Goal: Information Seeking & Learning: Learn about a topic

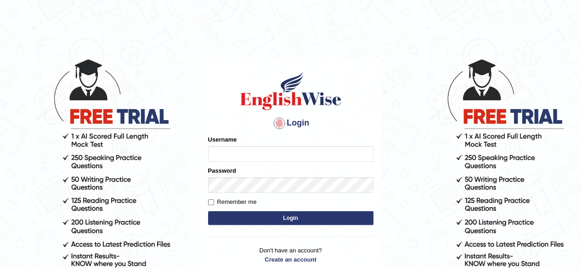
type input "RR12345"
click at [277, 218] on button "Login" at bounding box center [290, 219] width 165 height 14
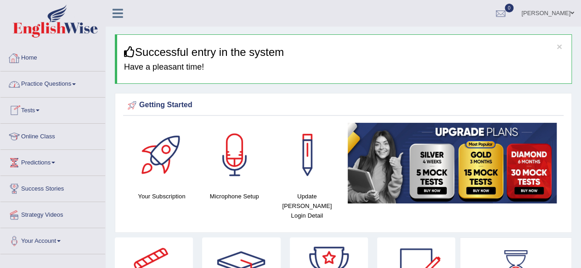
click at [53, 78] on link "Practice Questions" at bounding box center [52, 83] width 105 height 23
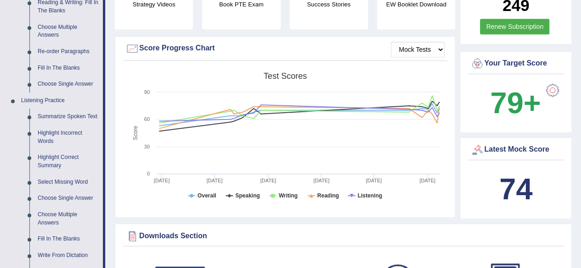
scroll to position [375, 0]
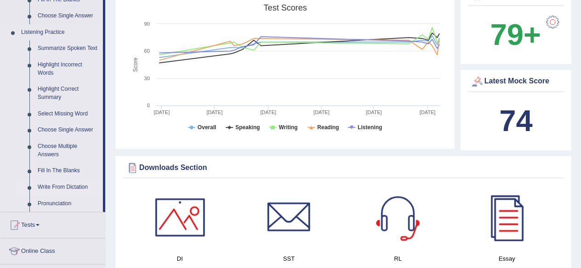
click at [68, 186] on link "Write From Dictation" at bounding box center [68, 187] width 69 height 17
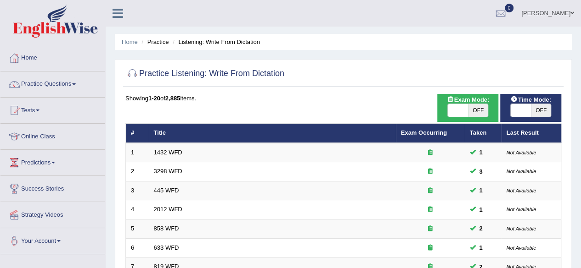
click at [543, 111] on span "OFF" at bounding box center [541, 110] width 20 height 13
checkbox input "true"
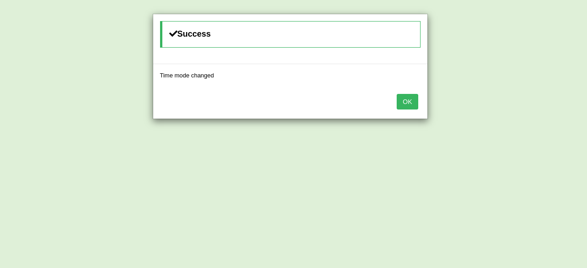
click at [406, 101] on button "OK" at bounding box center [407, 102] width 21 height 16
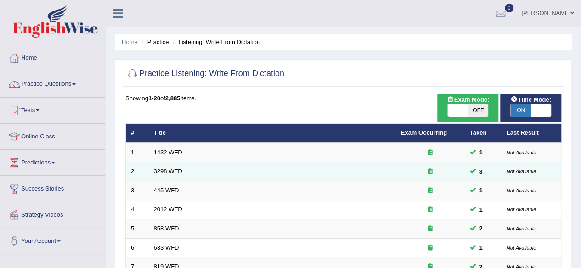
scroll to position [335, 0]
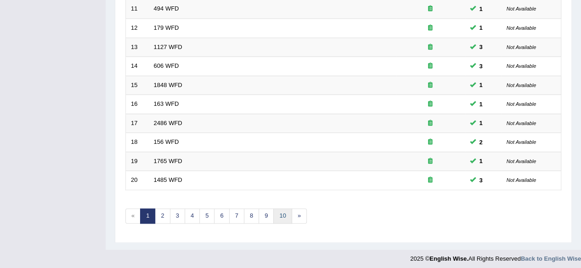
click at [278, 210] on link "10" at bounding box center [282, 216] width 18 height 15
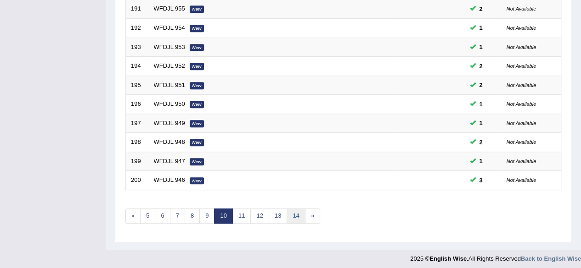
click at [289, 213] on link "14" at bounding box center [295, 216] width 18 height 15
click at [301, 214] on link "18" at bounding box center [309, 216] width 18 height 15
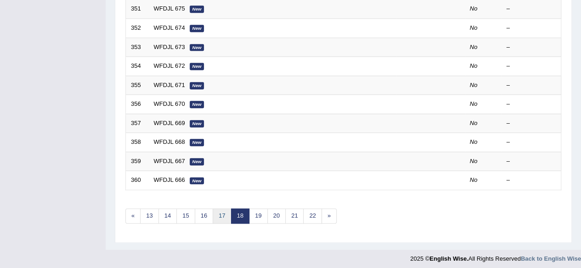
click at [220, 209] on link "17" at bounding box center [221, 216] width 18 height 15
click at [220, 209] on link "16" at bounding box center [221, 216] width 18 height 15
click at [220, 209] on link "15" at bounding box center [221, 216] width 18 height 15
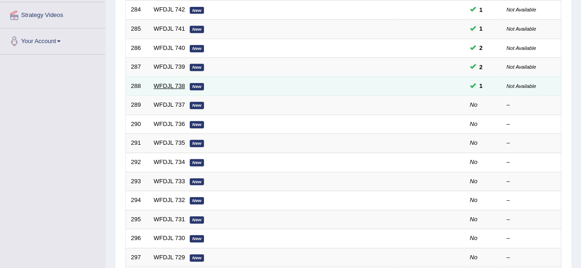
click at [172, 85] on link "WFDJL 738" at bounding box center [169, 86] width 31 height 7
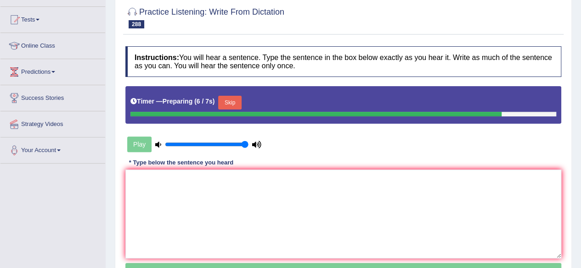
scroll to position [96, 0]
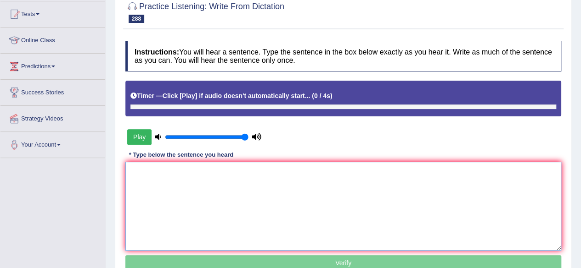
click at [213, 170] on textarea at bounding box center [343, 206] width 436 height 89
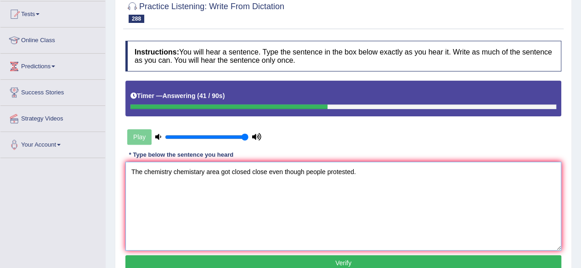
scroll to position [174, 0]
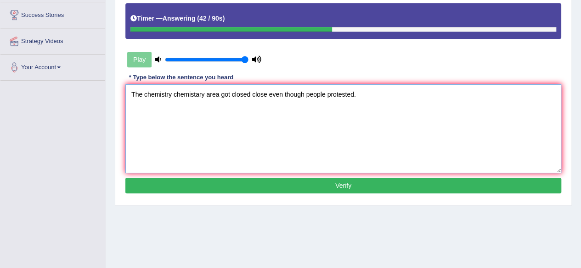
type textarea "The chemistry chemistary area got closed close even though people protested."
click at [210, 184] on button "Verify" at bounding box center [343, 186] width 436 height 16
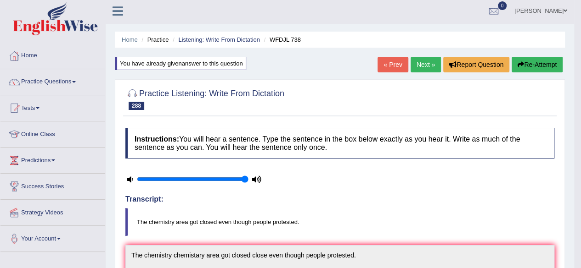
scroll to position [0, 0]
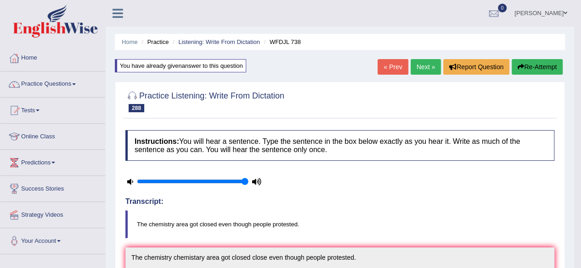
click at [423, 71] on link "Next »" at bounding box center [425, 67] width 30 height 16
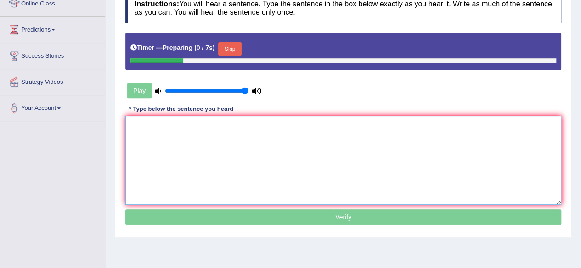
click at [219, 167] on textarea at bounding box center [343, 160] width 436 height 89
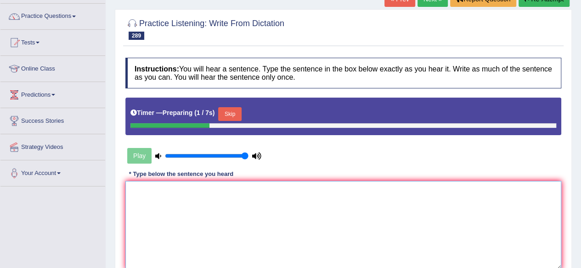
scroll to position [67, 0]
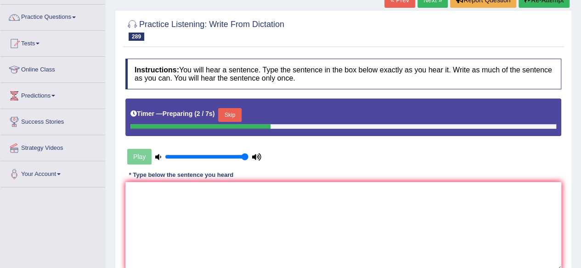
click at [236, 114] on button "Skip" at bounding box center [229, 115] width 23 height 14
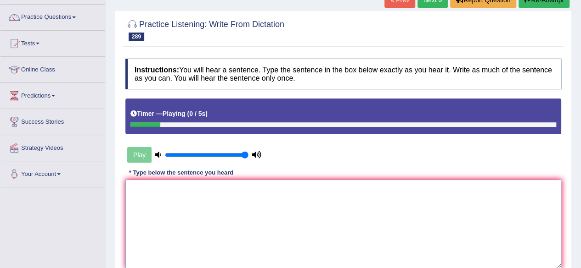
click at [207, 218] on textarea at bounding box center [343, 224] width 436 height 89
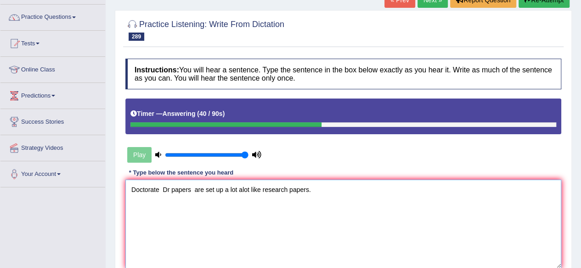
scroll to position [213, 0]
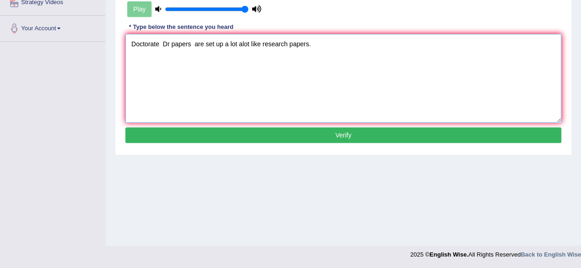
type textarea "Doctorate Dr papers are set up a lot alot like research papers."
click at [270, 136] on button "Verify" at bounding box center [343, 136] width 436 height 16
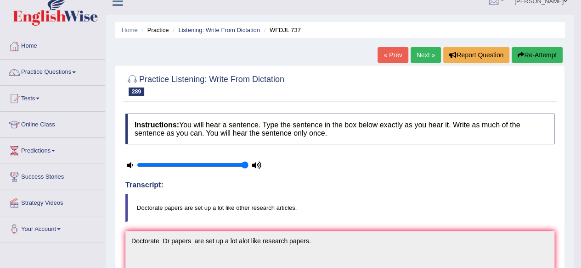
scroll to position [0, 0]
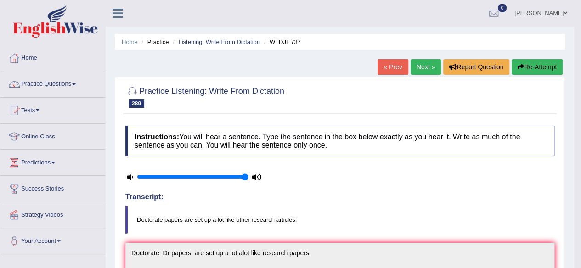
click at [425, 71] on link "Next »" at bounding box center [425, 67] width 30 height 16
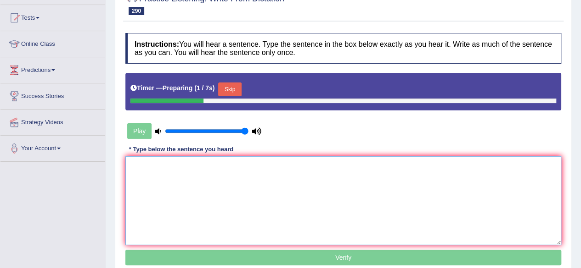
click at [233, 207] on textarea at bounding box center [343, 201] width 436 height 89
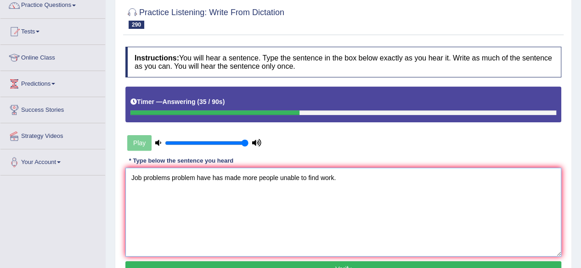
scroll to position [190, 0]
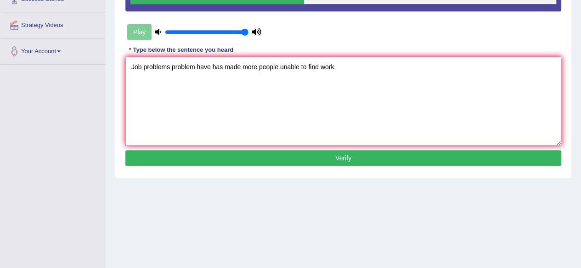
type textarea "Job problems problem have has made more people unable to find work."
click at [284, 157] on button "Verify" at bounding box center [343, 159] width 436 height 16
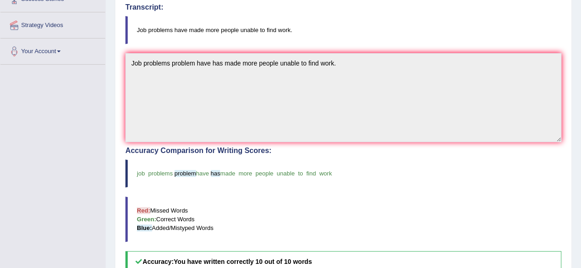
click at [284, 157] on div "Accuracy Comparison for Writing Scores: job problems problem have has made more…" at bounding box center [343, 210] width 436 height 126
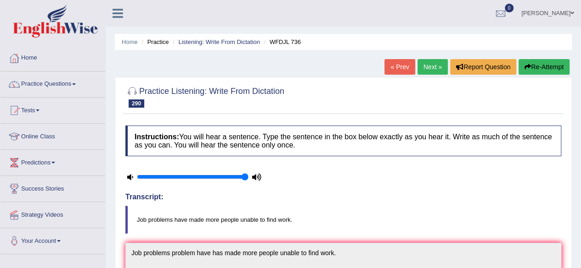
click at [425, 69] on link "Next »" at bounding box center [432, 67] width 30 height 16
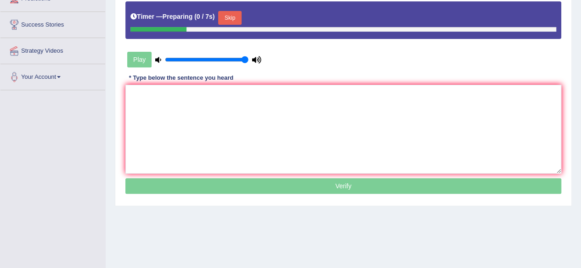
scroll to position [167, 0]
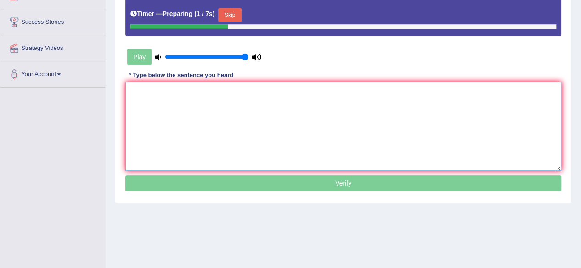
click at [312, 130] on textarea at bounding box center [343, 126] width 436 height 89
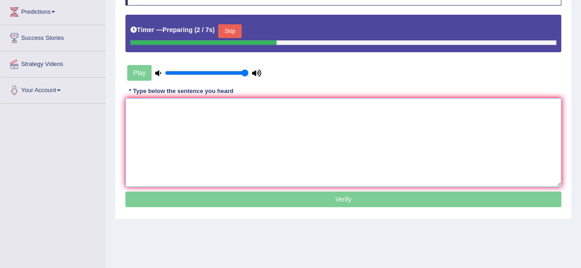
scroll to position [149, 0]
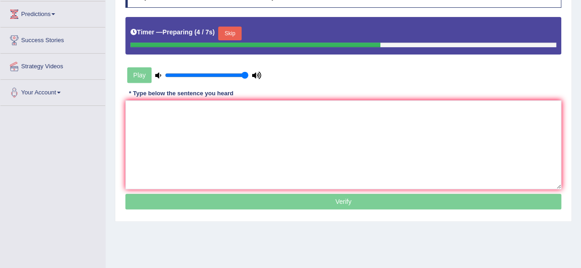
click at [237, 31] on button "Skip" at bounding box center [229, 34] width 23 height 14
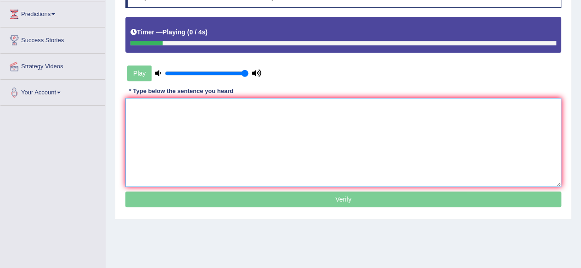
click at [244, 124] on textarea at bounding box center [343, 142] width 436 height 89
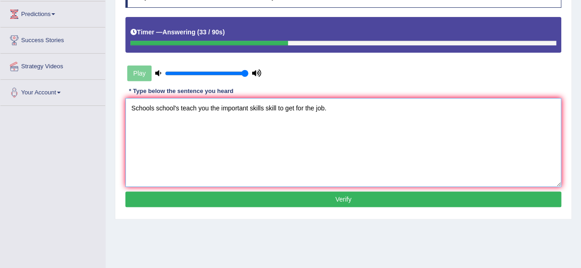
type textarea "Schools school's teach you the important skills skill to get for the job."
click at [247, 197] on button "Verify" at bounding box center [343, 200] width 436 height 16
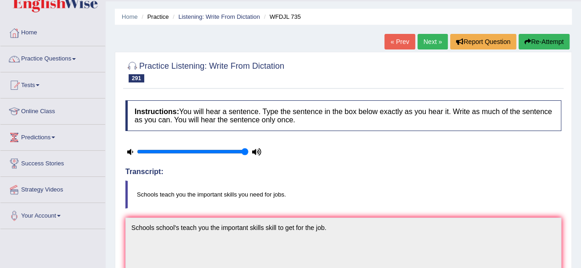
scroll to position [0, 0]
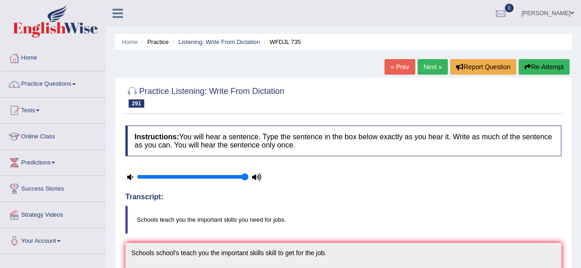
click at [538, 67] on button "Re-Attempt" at bounding box center [543, 67] width 51 height 16
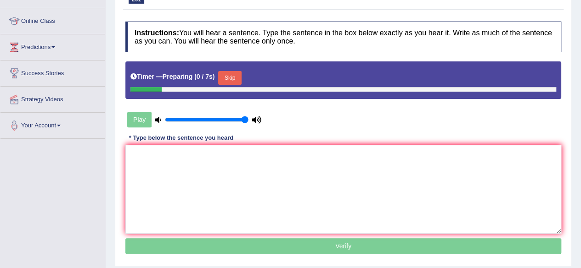
scroll to position [116, 0]
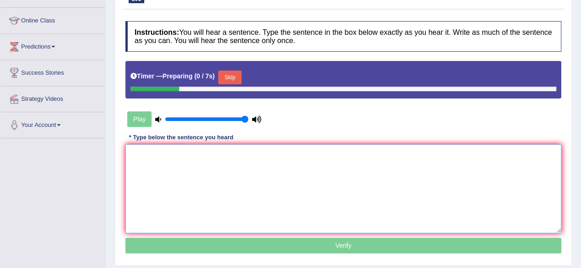
click at [317, 201] on textarea at bounding box center [343, 189] width 436 height 89
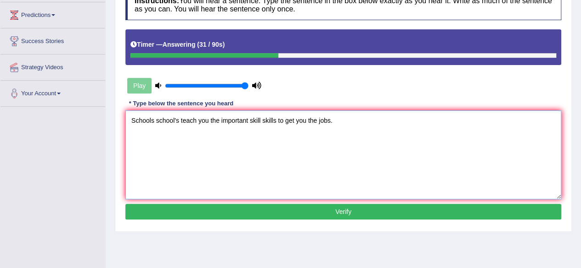
scroll to position [153, 0]
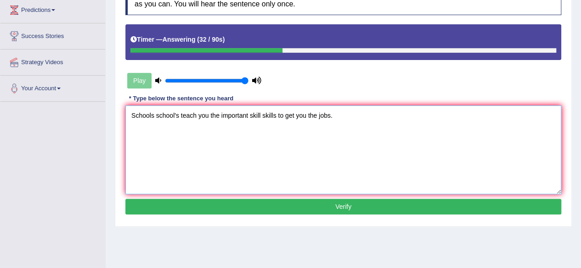
type textarea "Schools school's teach you the important skill skills to get you the jobs."
click at [308, 201] on button "Verify" at bounding box center [343, 207] width 436 height 16
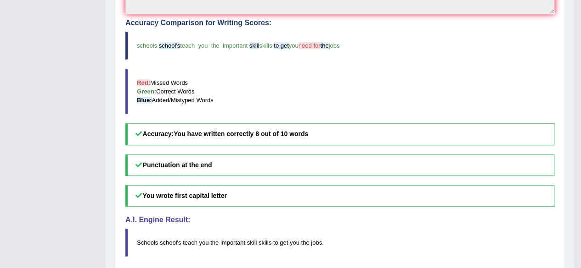
scroll to position [0, 0]
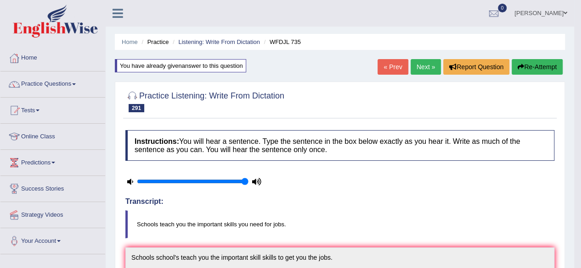
click at [416, 70] on link "Next »" at bounding box center [425, 67] width 30 height 16
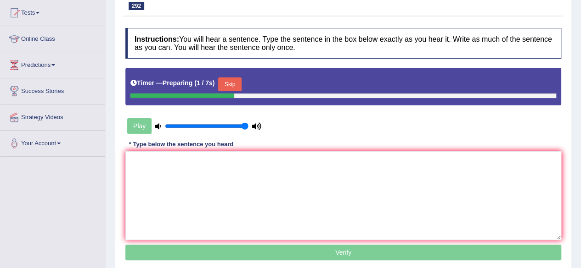
click at [236, 85] on button "Skip" at bounding box center [229, 85] width 23 height 14
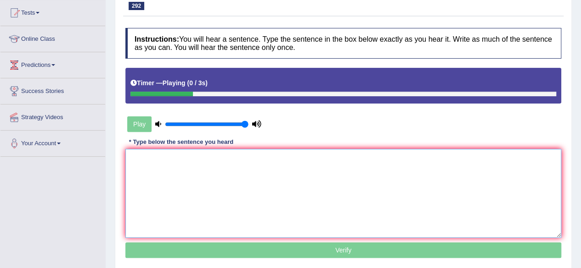
click at [229, 175] on textarea at bounding box center [343, 193] width 436 height 89
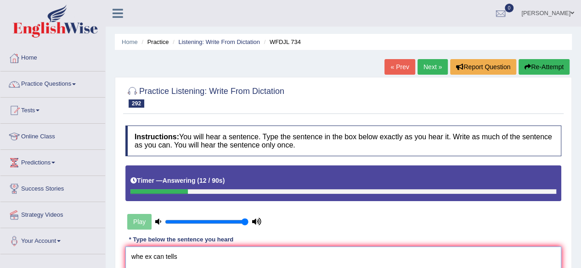
type textarea "whe ex can tells"
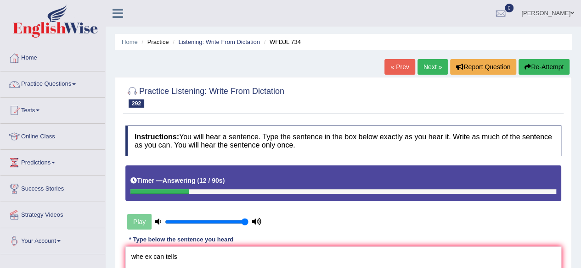
click at [529, 63] on button "Re-Attempt" at bounding box center [543, 67] width 51 height 16
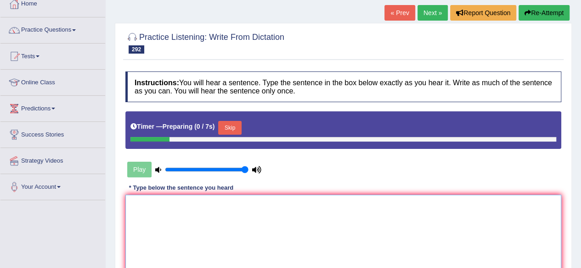
click at [314, 227] on textarea at bounding box center [343, 239] width 436 height 89
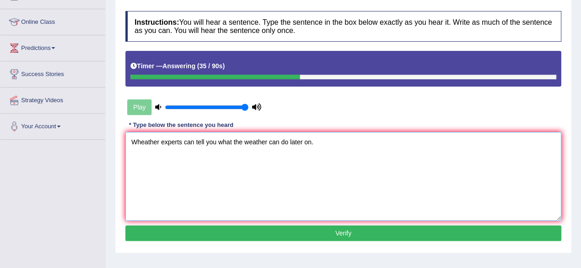
scroll to position [117, 0]
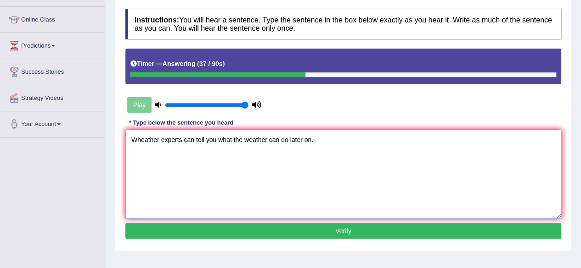
type textarea "Wheather experts can tell you what the weather can do later on."
click at [269, 232] on button "Verify" at bounding box center [343, 232] width 436 height 16
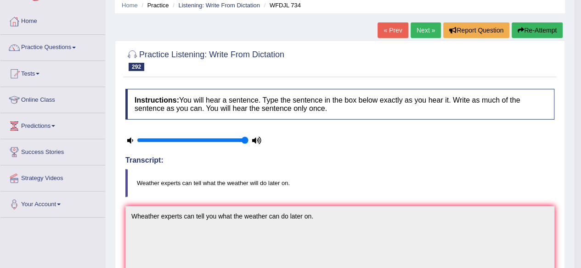
scroll to position [0, 0]
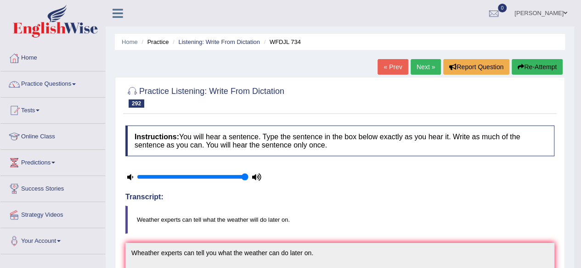
click at [419, 71] on link "Next »" at bounding box center [425, 67] width 30 height 16
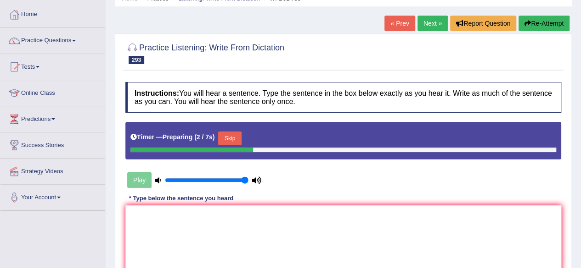
click at [239, 139] on button "Skip" at bounding box center [229, 139] width 23 height 14
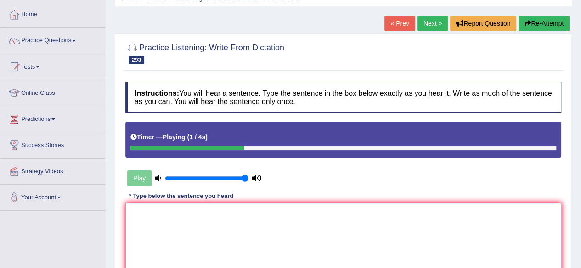
click at [200, 251] on textarea at bounding box center [343, 247] width 436 height 89
click at [157, 212] on textarea "more bu make the countries" at bounding box center [343, 247] width 436 height 89
click at [243, 211] on textarea "more bu can make the countries" at bounding box center [343, 247] width 436 height 89
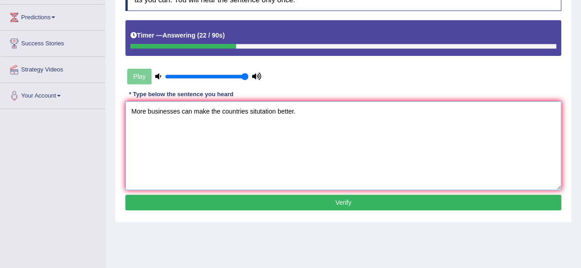
scroll to position [144, 0]
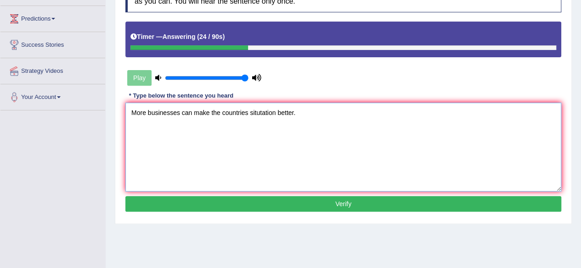
click at [246, 115] on textarea "More businesses can make the countries situtation better." at bounding box center [343, 147] width 436 height 89
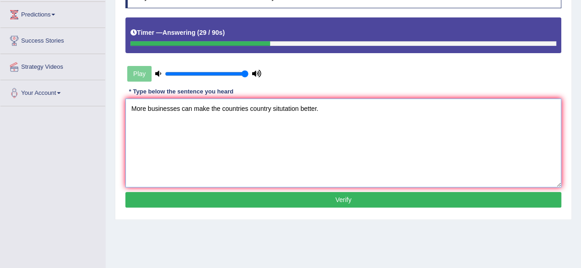
click at [282, 111] on textarea "More businesses can make the countries country situtation better." at bounding box center [343, 143] width 436 height 89
type textarea "More businesses can make the countries country situation better."
click at [280, 196] on button "Verify" at bounding box center [343, 200] width 436 height 16
